Goal: Transaction & Acquisition: Purchase product/service

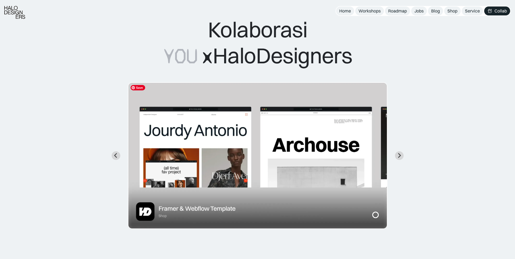
scroll to position [27, 0]
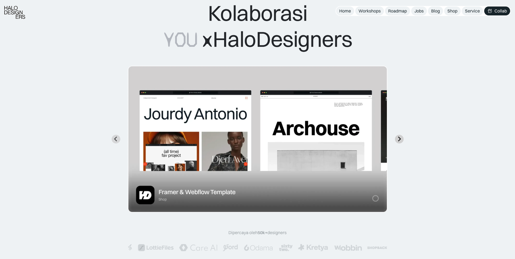
click at [400, 140] on icon "Next slide" at bounding box center [399, 139] width 3 height 5
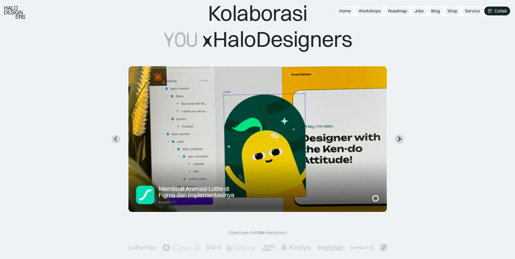
click at [400, 140] on icon "Next slide" at bounding box center [399, 139] width 3 height 5
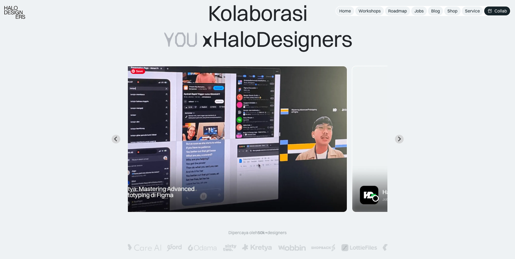
drag, startPoint x: 349, startPoint y: 143, endPoint x: 309, endPoint y: 140, distance: 40.2
click at [309, 140] on img "3 of 7" at bounding box center [218, 139] width 260 height 147
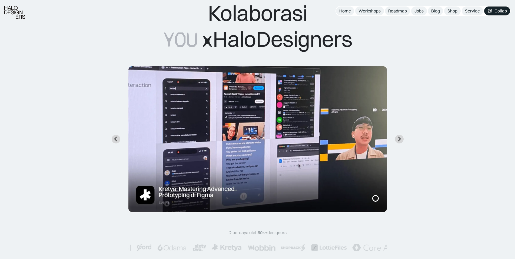
click at [403, 137] on div "Kolaborasi YOU x HaloDesigners Slide 3 of 8." at bounding box center [258, 106] width 472 height 212
click at [400, 140] on icon "Next slide" at bounding box center [399, 139] width 3 height 5
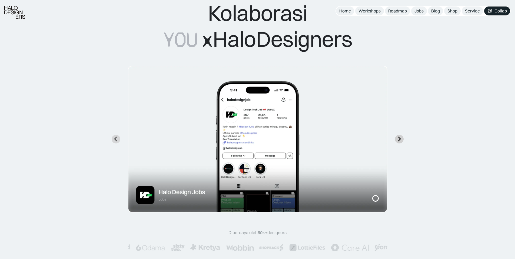
click at [400, 140] on icon "Next slide" at bounding box center [399, 139] width 3 height 5
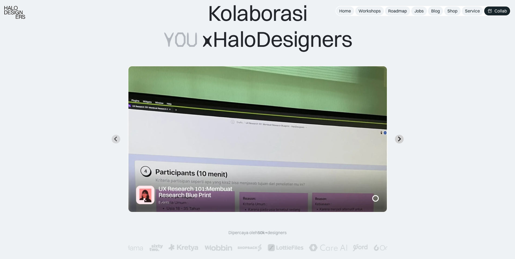
click at [400, 140] on icon "Next slide" at bounding box center [399, 139] width 3 height 5
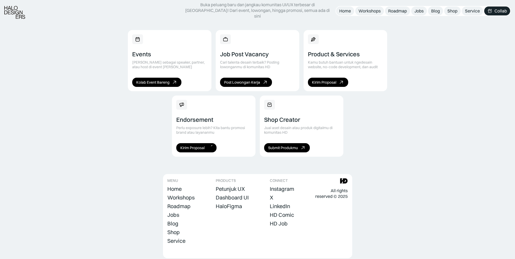
scroll to position [360, 0]
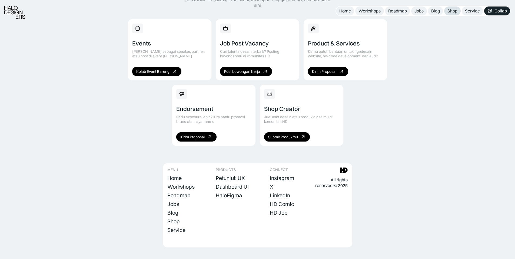
click at [451, 11] on div "Shop" at bounding box center [453, 11] width 10 height 6
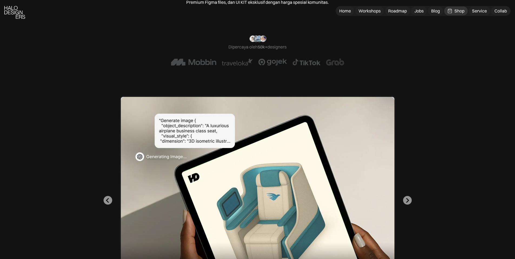
scroll to position [135, 0]
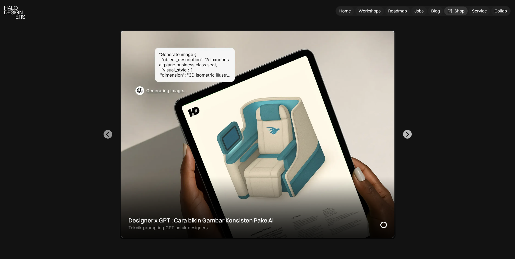
click at [409, 136] on icon "Next slide" at bounding box center [407, 134] width 5 height 5
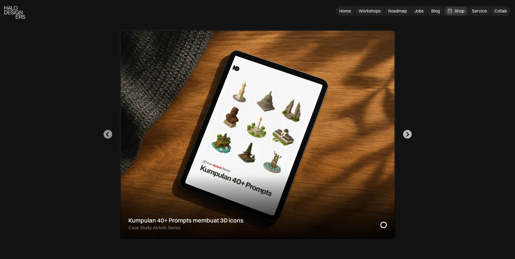
click at [409, 136] on icon "Next slide" at bounding box center [407, 134] width 5 height 5
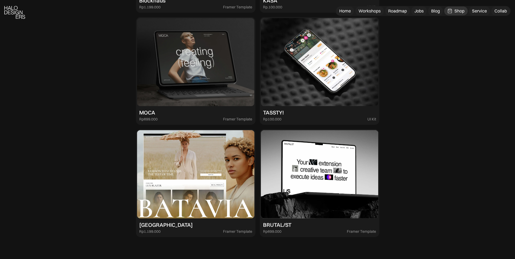
scroll to position [865, 0]
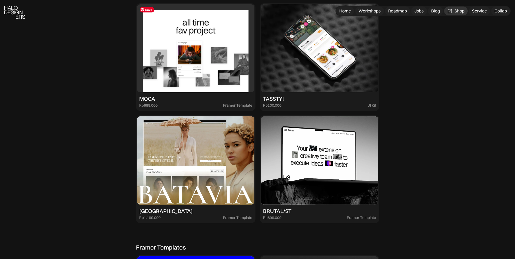
click at [188, 47] on img at bounding box center [195, 48] width 117 height 88
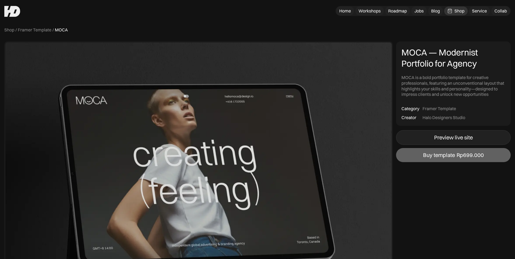
click at [460, 137] on div "Preview live site" at bounding box center [453, 137] width 39 height 6
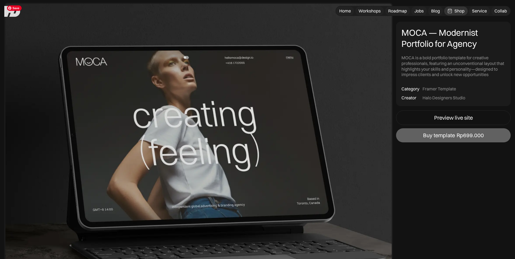
scroll to position [27, 0]
